Goal: Check status: Check status

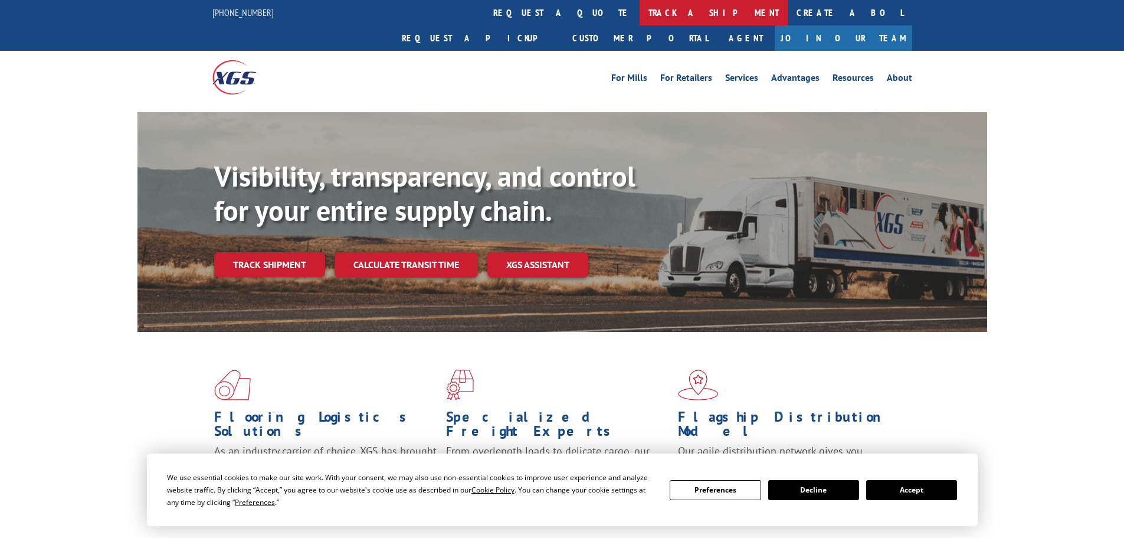
click at [640, 1] on link "track a shipment" at bounding box center [714, 12] width 148 height 25
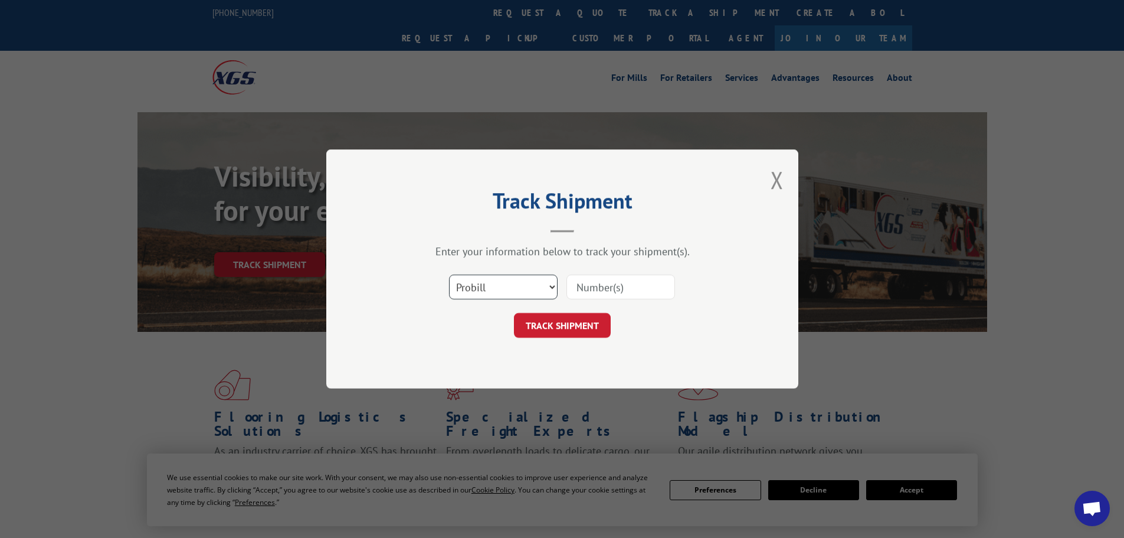
drag, startPoint x: 543, startPoint y: 286, endPoint x: 539, endPoint y: 296, distance: 10.8
click at [543, 286] on select "Select category... Probill BOL PO" at bounding box center [503, 286] width 109 height 25
select select "bol"
click at [449, 274] on select "Select category... Probill BOL PO" at bounding box center [503, 286] width 109 height 25
click at [584, 281] on input at bounding box center [620, 286] width 109 height 25
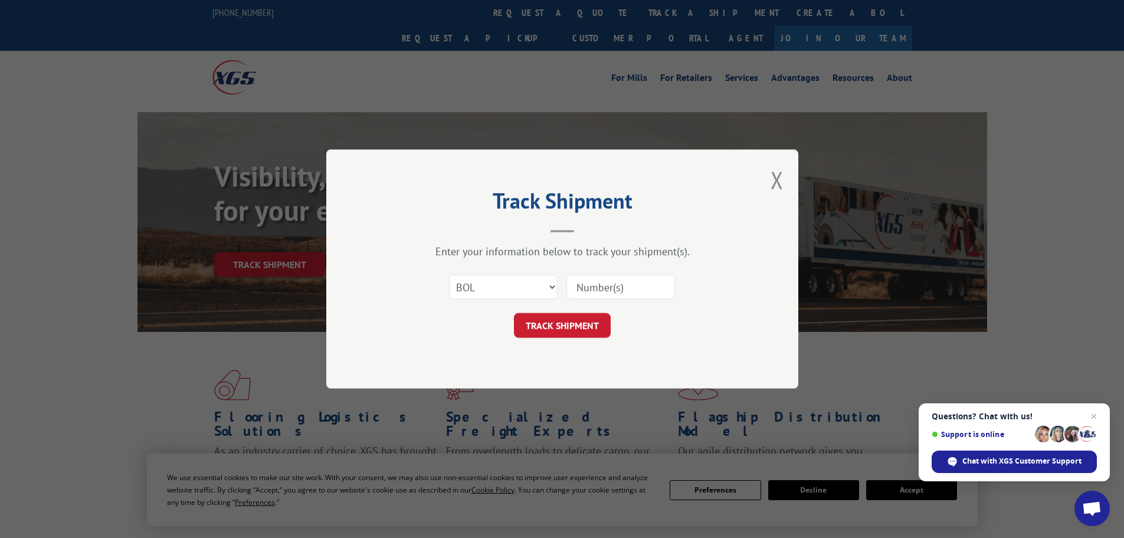
paste input "7071264"
type input "7071264"
click at [591, 334] on button "TRACK SHIPMENT" at bounding box center [562, 325] width 97 height 25
